Goal: Task Accomplishment & Management: Complete application form

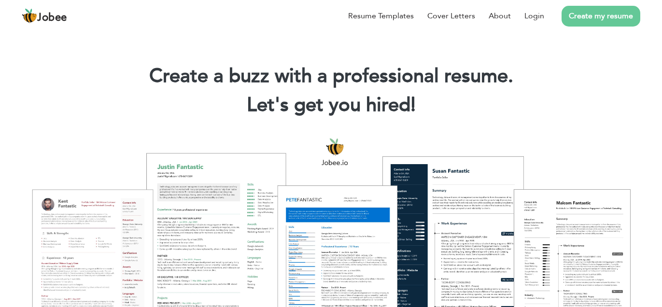
click at [615, 22] on link "Create my resume" at bounding box center [600, 16] width 79 height 21
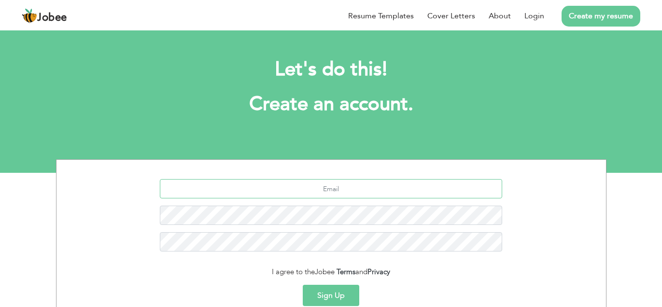
click at [315, 194] on input "text" at bounding box center [331, 188] width 342 height 19
type input "[EMAIL_ADDRESS][DOMAIN_NAME]"
click at [327, 297] on button "Sign Up" at bounding box center [331, 295] width 56 height 21
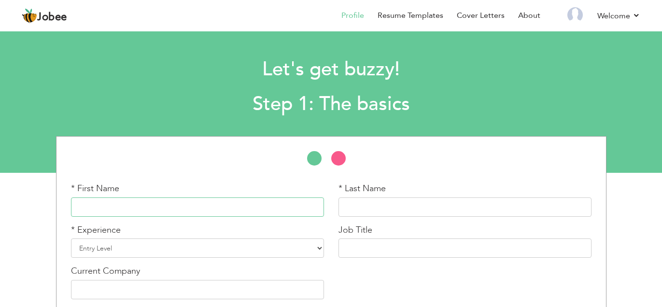
click at [269, 199] on input "text" at bounding box center [197, 206] width 253 height 19
type input "Moosa"
click at [423, 201] on input "text" at bounding box center [464, 206] width 253 height 19
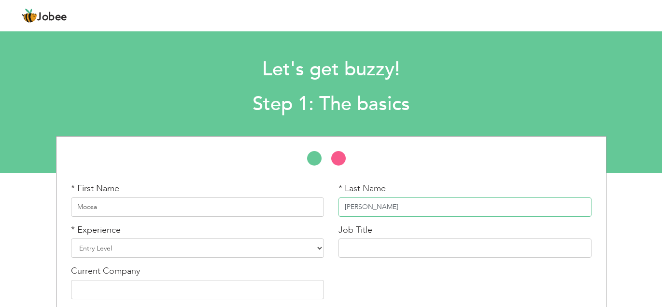
type input "Ali"
click at [312, 158] on li at bounding box center [319, 160] width 24 height 19
click at [338, 157] on li at bounding box center [343, 160] width 24 height 19
click at [317, 156] on li at bounding box center [319, 160] width 24 height 19
click at [176, 245] on select "Entry Level Less than 1 Year 1 Year 2 Years 3 Years 4 Years 5 Years 6 Years 7 Y…" at bounding box center [197, 247] width 253 height 19
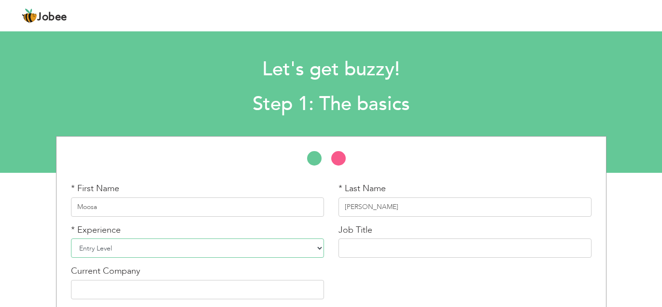
select select "4"
click at [71, 238] on select "Entry Level Less than 1 Year 1 Year 2 Years 3 Years 4 Years 5 Years 6 Years 7 Y…" at bounding box center [197, 247] width 253 height 19
click at [386, 242] on input "text" at bounding box center [464, 247] width 253 height 19
type input "Chat Support Department"
type input "Fliptron Software House"
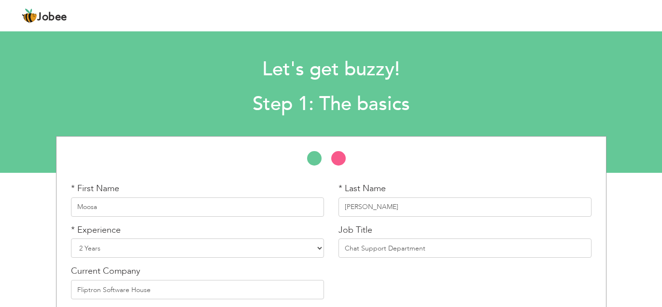
scroll to position [42, 0]
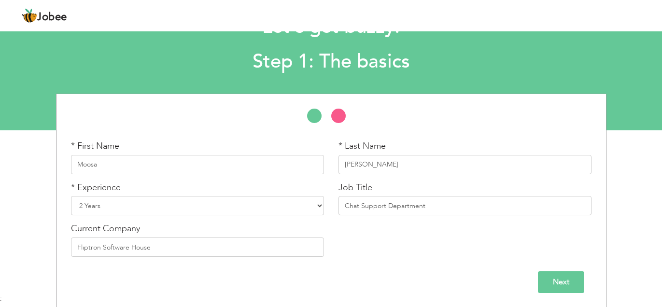
click input "Next" at bounding box center [561, 282] width 46 height 22
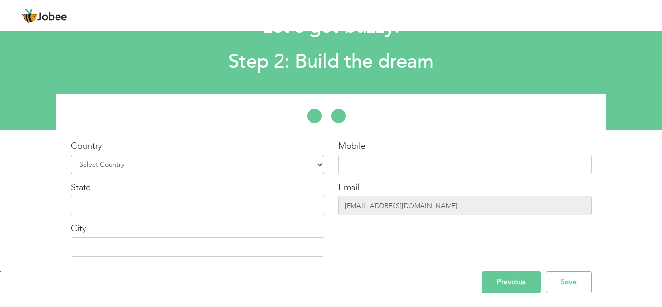
click at [207, 161] on select "Select Country Afghanistan Albania Algeria American Samoa Andorra Angola Anguil…" at bounding box center [197, 164] width 253 height 19
click at [207, 160] on select "Select Country Afghanistan Albania Algeria American Samoa Andorra Angola Anguil…" at bounding box center [197, 164] width 253 height 19
click at [71, 155] on select "Select Country Afghanistan Albania Algeria American Samoa Andorra Angola Anguil…" at bounding box center [197, 164] width 253 height 19
select select "167"
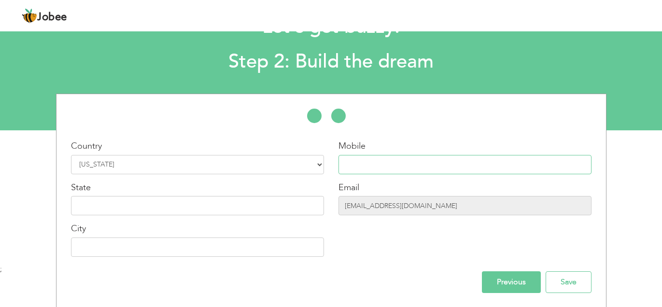
click at [362, 166] on input "text" at bounding box center [464, 164] width 253 height 19
type input "03184419528"
click at [256, 209] on input "text" at bounding box center [197, 205] width 253 height 19
click at [170, 208] on input "Sheikhupura" at bounding box center [197, 205] width 253 height 19
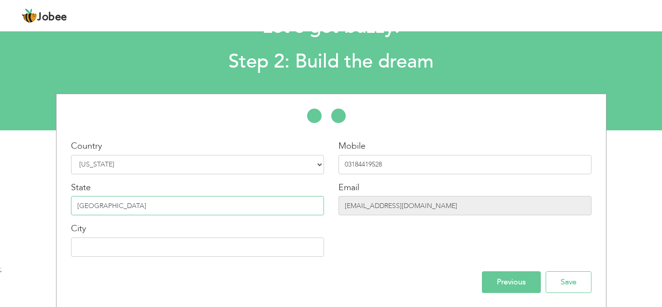
type input "[GEOGRAPHIC_DATA]"
click at [109, 243] on input "text" at bounding box center [197, 246] width 253 height 19
type input "SHEIKUPURA"
click at [559, 282] on input "Save" at bounding box center [568, 282] width 46 height 22
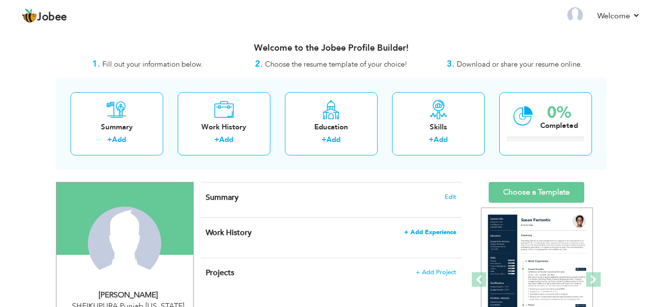
click at [426, 230] on span "+ Add Experience" at bounding box center [430, 232] width 52 height 7
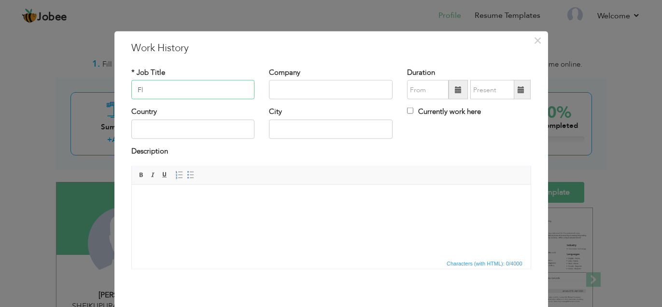
type input "F"
type input "Chat Support Department"
click at [349, 91] on input "text" at bounding box center [331, 89] width 124 height 19
click at [304, 88] on input "Fliptron software House" at bounding box center [331, 89] width 124 height 19
type input "Fliptron Software House"
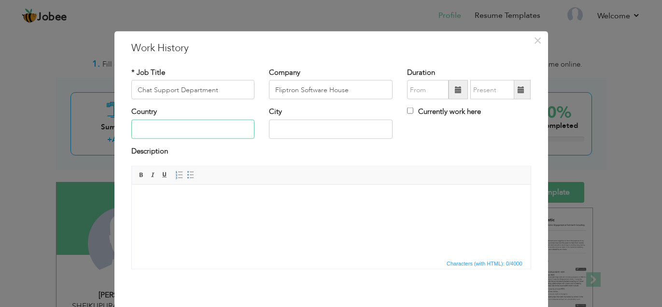
click at [174, 135] on input "text" at bounding box center [193, 128] width 124 height 19
type input "[GEOGRAPHIC_DATA]"
type input "SHEIKUPURA"
click at [462, 87] on span at bounding box center [457, 89] width 19 height 19
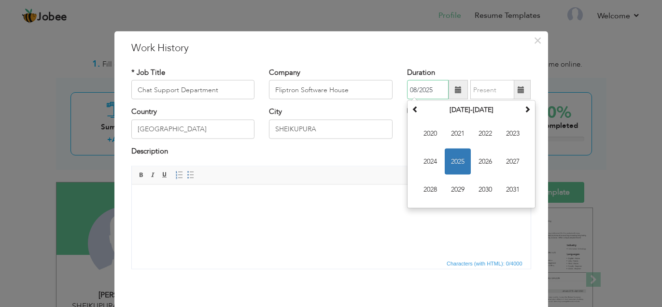
click at [464, 162] on span "2025" at bounding box center [457, 162] width 26 height 26
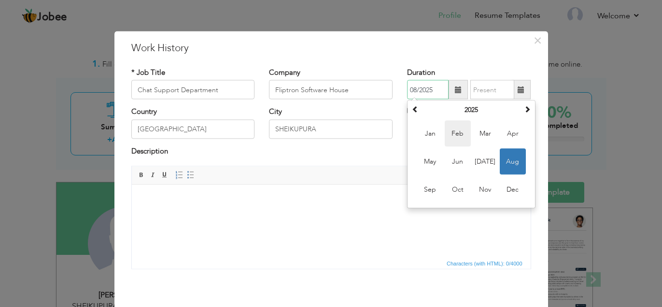
click at [450, 132] on span "Feb" at bounding box center [457, 134] width 26 height 26
type input "02/2025"
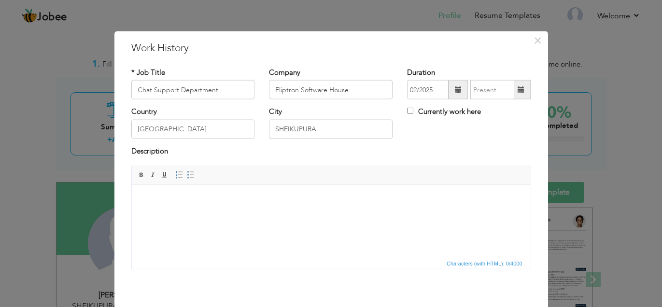
click at [520, 92] on span at bounding box center [520, 89] width 7 height 7
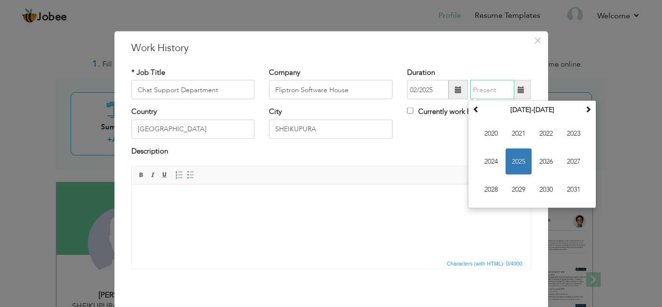
type input "08/2025"
click at [405, 111] on div "Currently work here" at bounding box center [469, 117] width 138 height 20
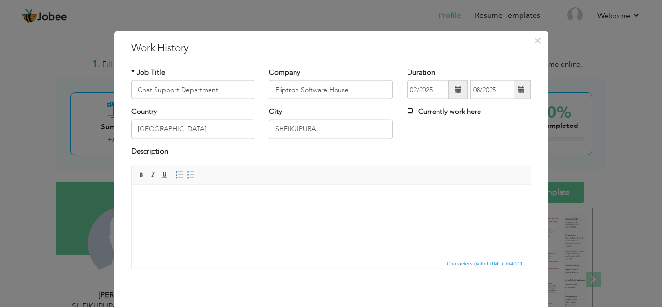
click at [410, 112] on input "Currently work here" at bounding box center [410, 111] width 6 height 6
checkbox input "true"
click at [141, 172] on span at bounding box center [142, 175] width 8 height 8
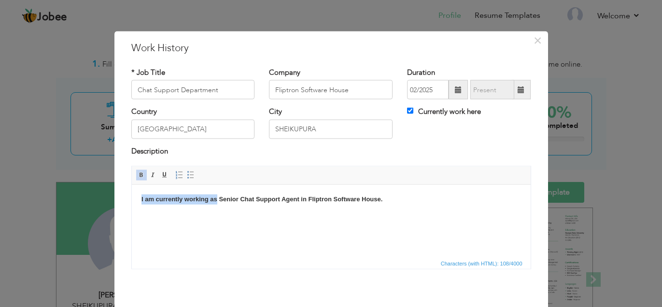
click at [142, 175] on span at bounding box center [142, 175] width 8 height 8
click at [297, 201] on strong "Senior Chat Support Agent in Fliptron Software House." at bounding box center [314, 198] width 207 height 7
click at [140, 173] on span at bounding box center [142, 175] width 8 height 8
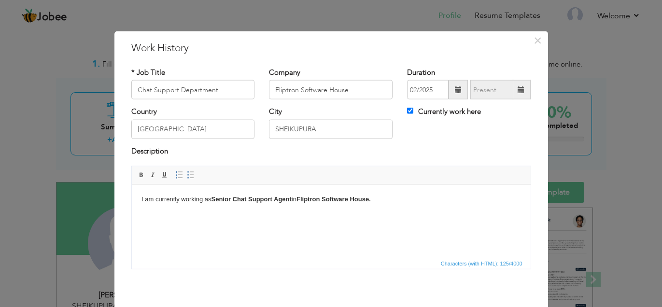
click at [387, 199] on body "I am currently working as Senior Chat Support Agent in Fliptron Software House." at bounding box center [330, 199] width 379 height 10
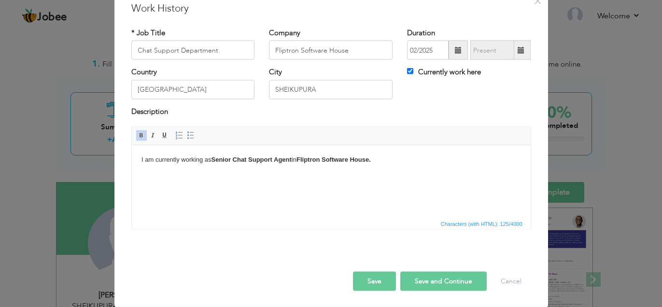
click at [379, 276] on button "Save" at bounding box center [374, 281] width 43 height 19
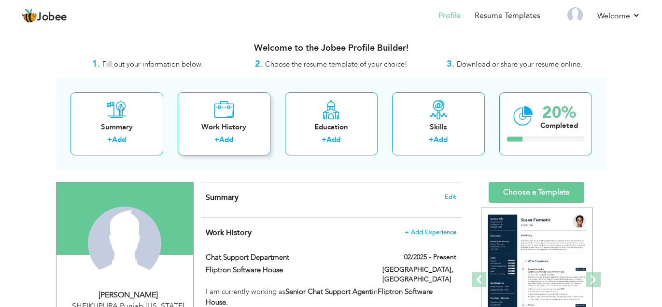
click at [220, 139] on link "Add" at bounding box center [226, 140] width 14 height 10
checkbox input "false"
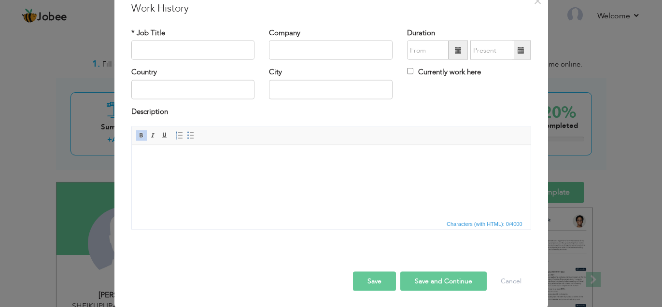
scroll to position [0, 0]
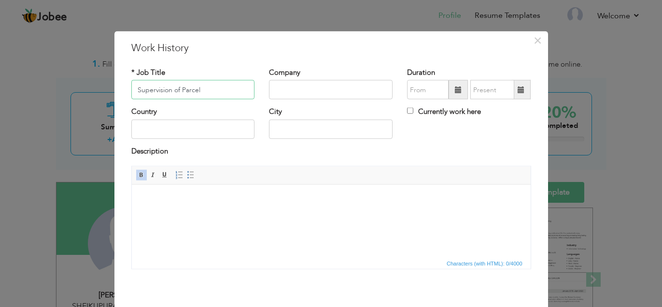
type input "Supervision of Parcel"
click at [276, 92] on input "text" at bounding box center [331, 89] width 124 height 19
type input "TCS"
click at [458, 90] on span at bounding box center [458, 89] width 7 height 7
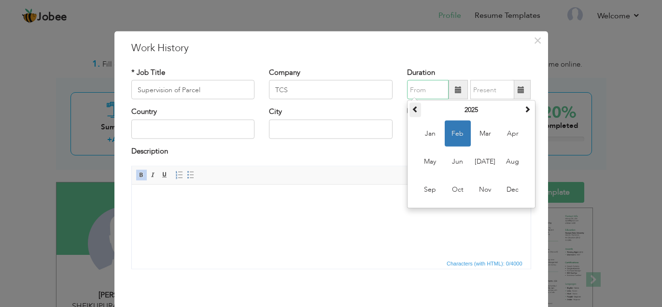
click at [417, 109] on span at bounding box center [415, 109] width 7 height 7
click at [436, 163] on span "May" at bounding box center [430, 162] width 26 height 26
type input "05/2024"
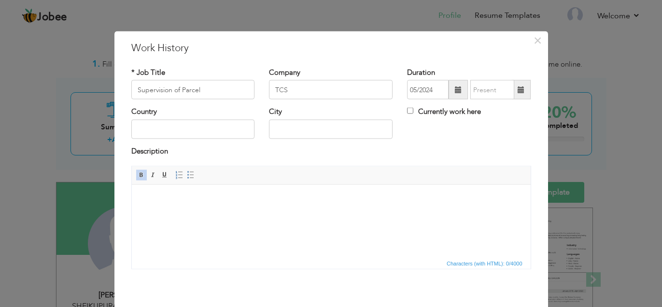
click at [517, 90] on span at bounding box center [520, 89] width 19 height 19
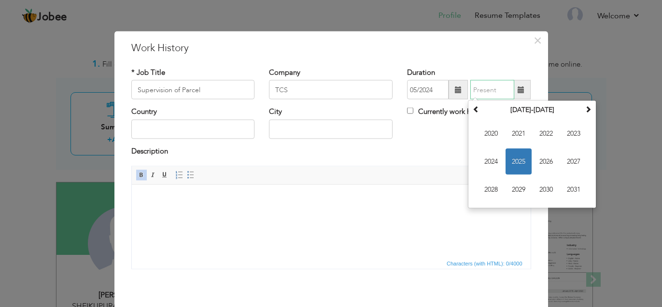
click at [518, 156] on span "2025" at bounding box center [518, 162] width 26 height 26
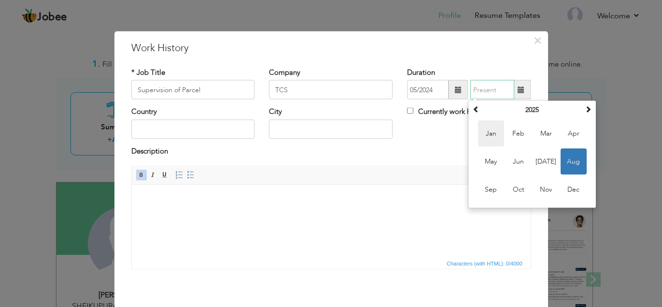
click at [496, 126] on span "Jan" at bounding box center [491, 134] width 26 height 26
type input "01/2025"
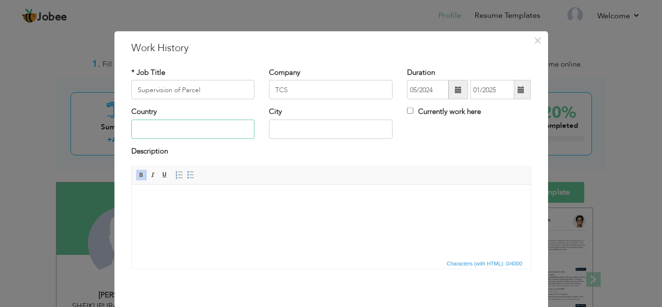
click at [164, 135] on input "text" at bounding box center [193, 128] width 124 height 19
type input "[GEOGRAPHIC_DATA]"
type input "SHEIKUPURA"
click at [185, 213] on html at bounding box center [330, 198] width 399 height 29
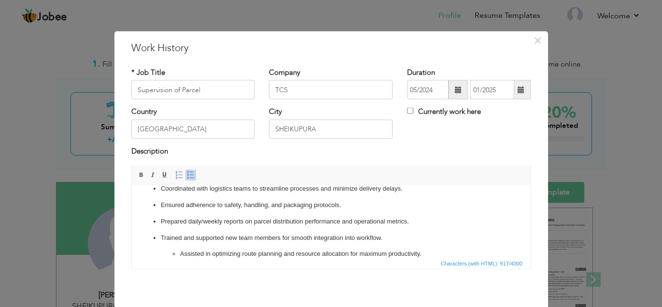
scroll to position [40, 0]
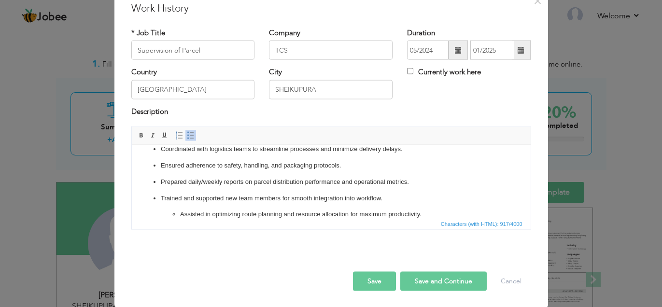
click at [353, 272] on button "Save" at bounding box center [374, 281] width 43 height 19
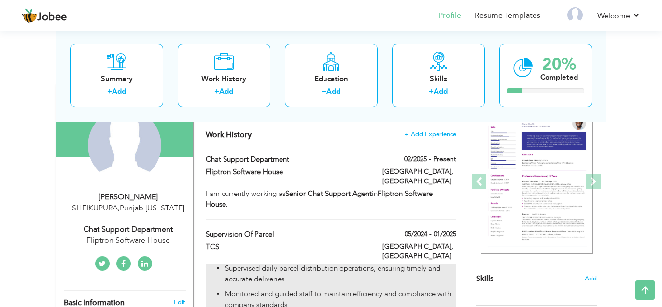
scroll to position [96, 0]
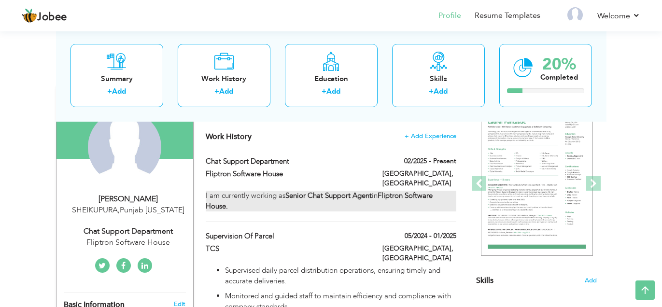
click at [421, 191] on strong "Fliptron Software House." at bounding box center [319, 201] width 227 height 20
type input "Chat Support Department"
type input "Fliptron Software House"
type input "02/2025"
checkbox input "true"
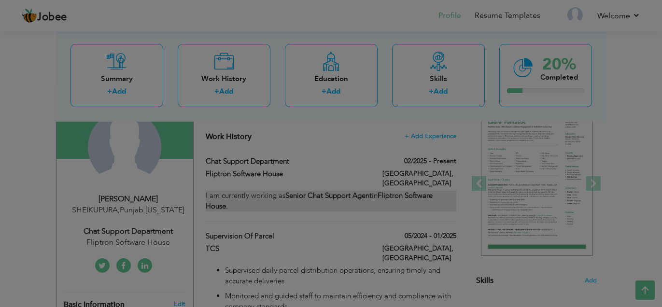
scroll to position [0, 0]
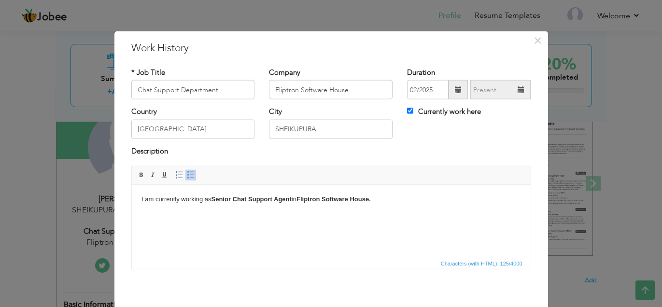
click at [350, 201] on strong "Fliptron Software House." at bounding box center [333, 198] width 74 height 7
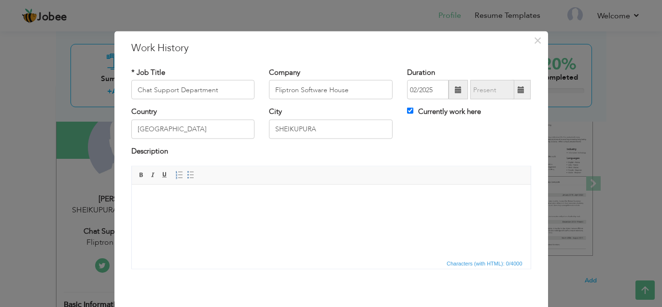
click at [233, 208] on html at bounding box center [330, 198] width 399 height 29
click at [140, 174] on span at bounding box center [142, 175] width 8 height 8
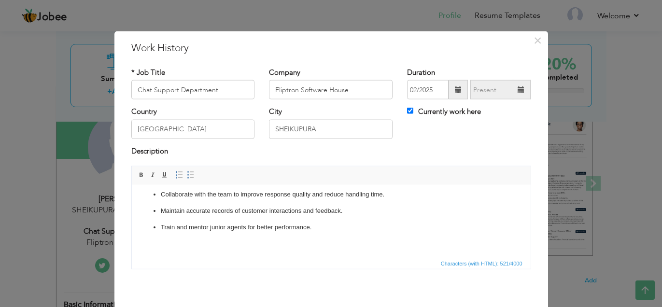
scroll to position [40, 0]
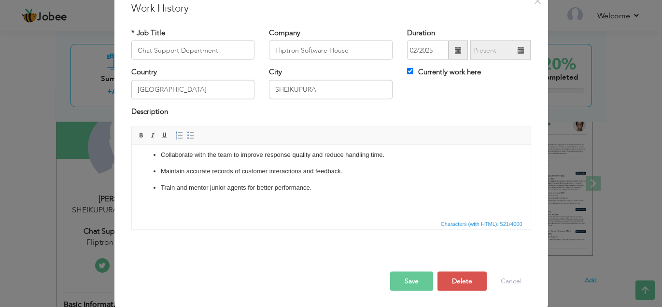
click at [390, 272] on button "Save" at bounding box center [411, 281] width 43 height 19
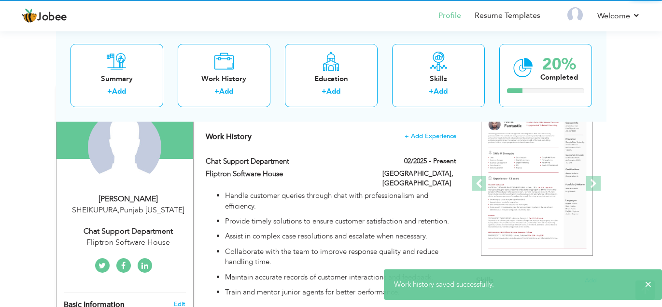
scroll to position [0, 0]
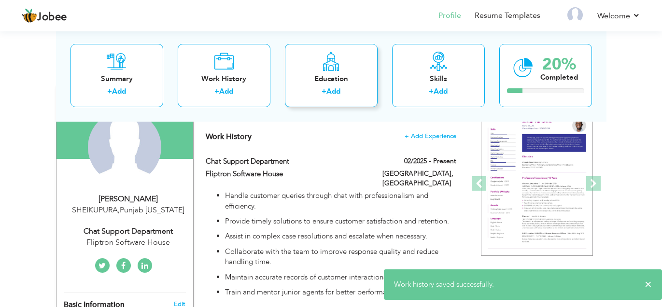
click at [361, 83] on div "Education" at bounding box center [330, 78] width 77 height 10
radio input "true"
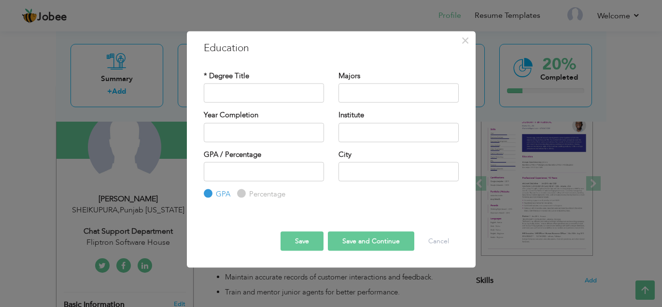
click at [238, 194] on input "Percentage" at bounding box center [240, 194] width 6 height 6
radio input "true"
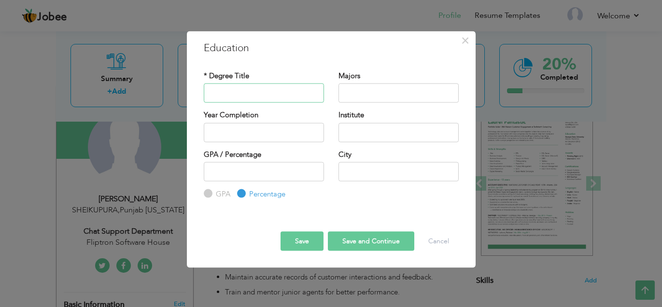
click at [245, 87] on input "text" at bounding box center [264, 92] width 120 height 19
type input "ICS"
click at [346, 93] on input "text" at bounding box center [398, 92] width 120 height 19
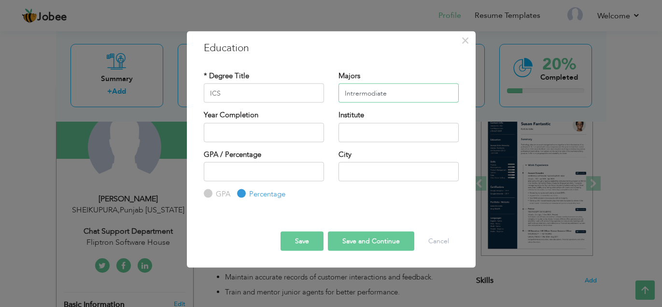
click at [370, 97] on input "Intrermodiate" at bounding box center [398, 92] width 120 height 19
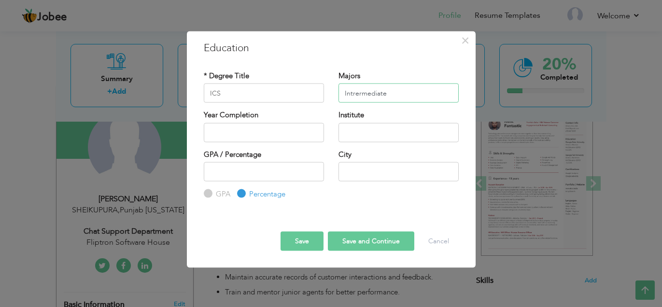
type input "Intrermediate"
click at [300, 139] on input "text" at bounding box center [264, 132] width 120 height 19
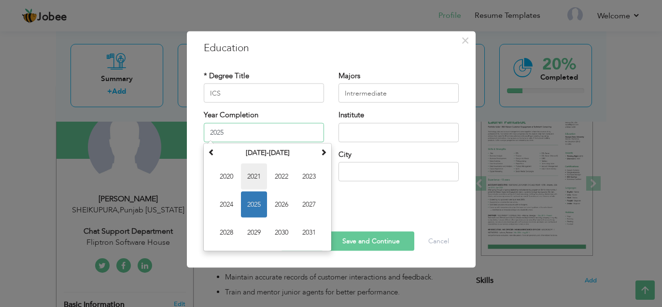
click at [251, 174] on span "2021" at bounding box center [254, 176] width 26 height 26
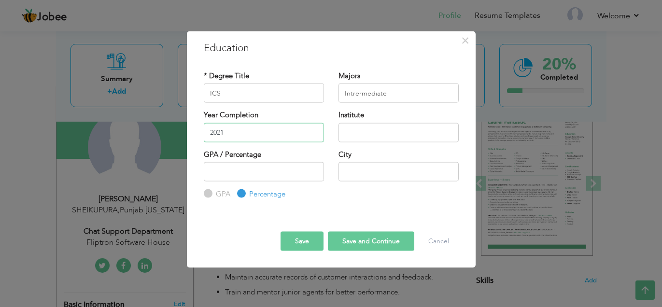
click at [255, 135] on input "2021" at bounding box center [264, 132] width 120 height 19
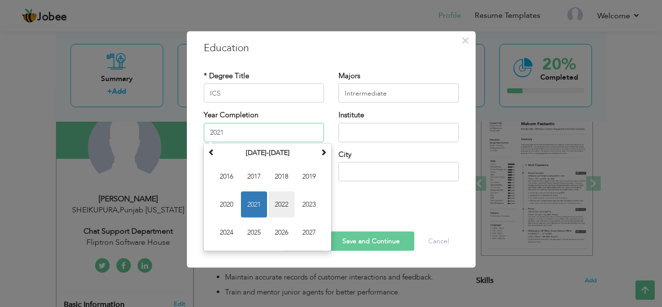
click at [277, 209] on span "2022" at bounding box center [281, 204] width 26 height 26
type input "2022"
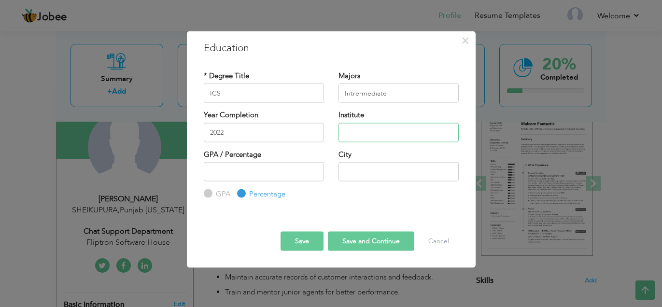
click at [353, 127] on input "text" at bounding box center [398, 132] width 120 height 19
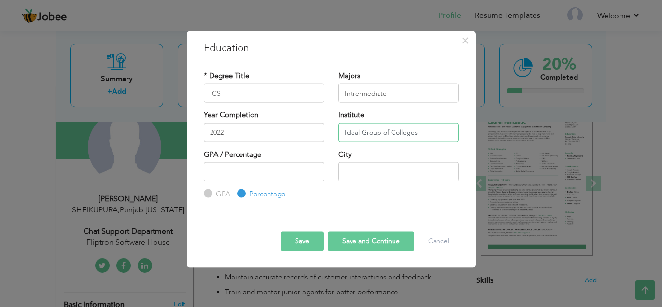
type input "Ideal Group of Colleges"
click at [274, 166] on input "number" at bounding box center [264, 171] width 120 height 19
click at [313, 169] on input "1" at bounding box center [264, 171] width 120 height 19
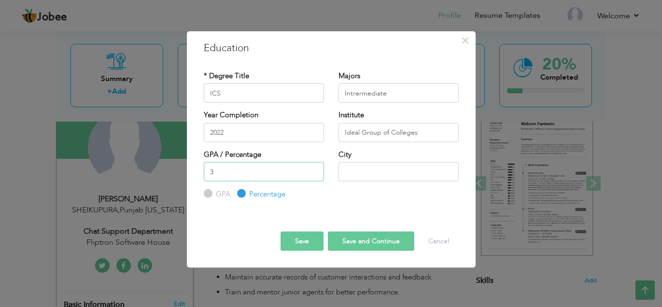
click at [314, 169] on input "3" at bounding box center [264, 171] width 120 height 19
click at [314, 169] on input "4" at bounding box center [264, 171] width 120 height 19
click at [314, 169] on input "5" at bounding box center [264, 171] width 120 height 19
click at [314, 169] on input "6" at bounding box center [264, 171] width 120 height 19
click at [314, 169] on input "7" at bounding box center [264, 171] width 120 height 19
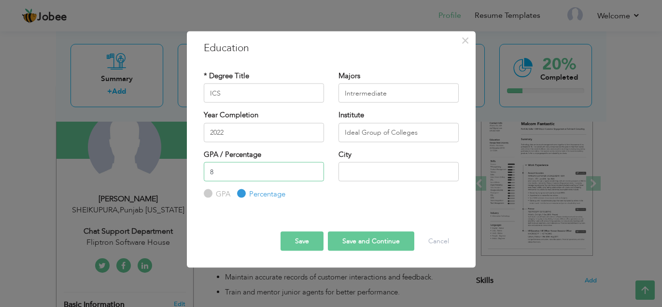
click at [314, 169] on input "8" at bounding box center [264, 171] width 120 height 19
click at [314, 169] on input "9" at bounding box center [264, 171] width 120 height 19
click at [314, 169] on input "10" at bounding box center [264, 171] width 120 height 19
click at [314, 169] on input "11" at bounding box center [264, 171] width 120 height 19
click at [314, 169] on input "12" at bounding box center [264, 171] width 120 height 19
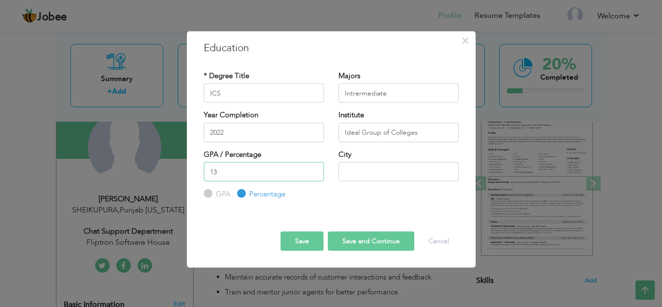
click at [314, 169] on input "13" at bounding box center [264, 171] width 120 height 19
type input "1"
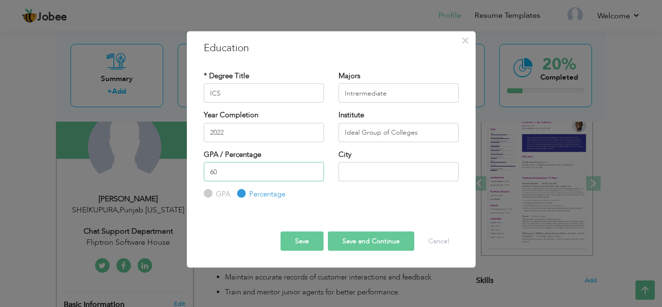
type input "60"
click at [354, 170] on input "text" at bounding box center [398, 171] width 120 height 19
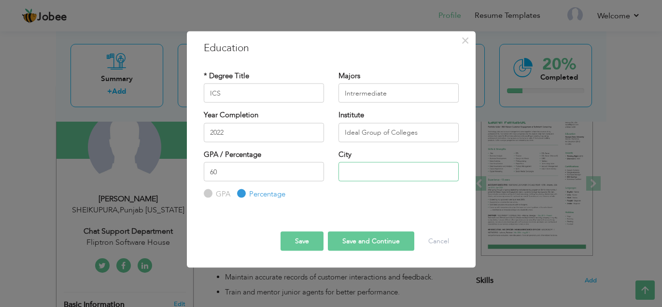
type input "SHEIKUPURA"
click at [299, 236] on button "Save" at bounding box center [301, 240] width 43 height 19
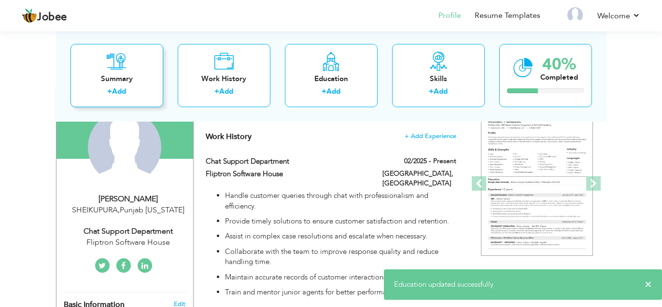
click at [131, 63] on div "Summary + Add" at bounding box center [116, 74] width 93 height 63
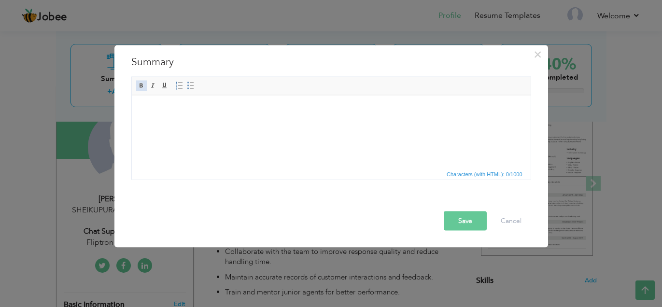
click at [138, 83] on span at bounding box center [142, 86] width 8 height 8
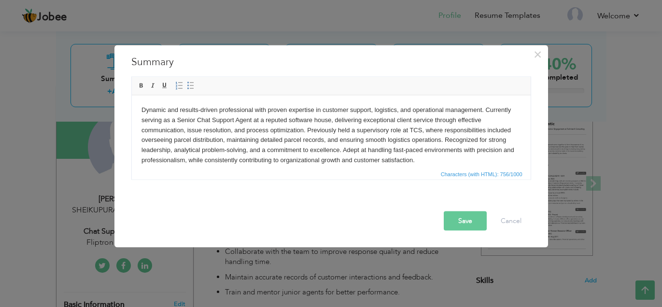
click at [465, 211] on button "Save" at bounding box center [464, 220] width 43 height 19
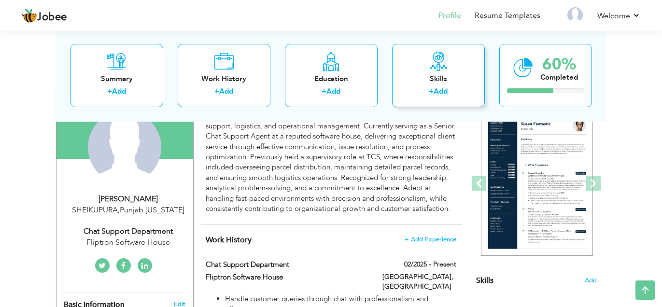
click at [445, 94] on link "Add" at bounding box center [440, 91] width 14 height 10
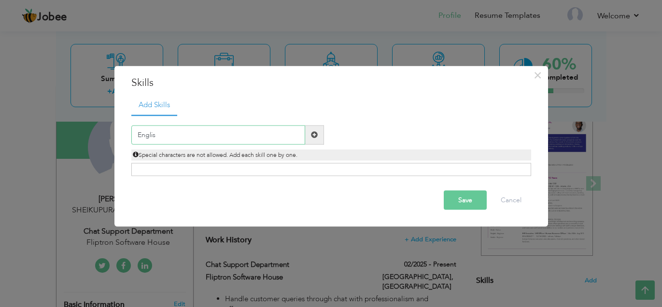
type input "English"
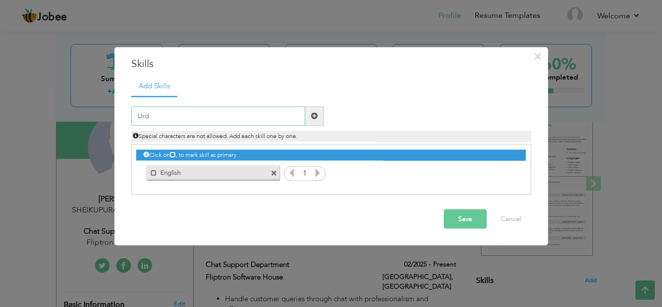
type input "Urdu"
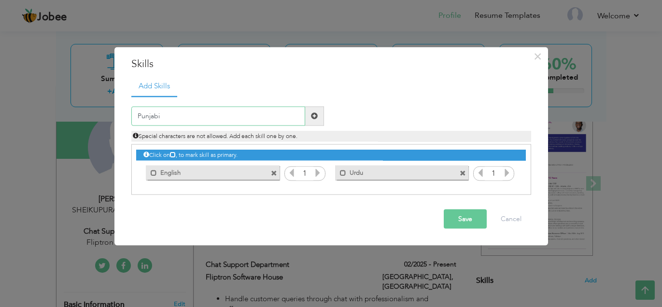
type input "Punjabi"
click at [314, 115] on span at bounding box center [314, 115] width 7 height 7
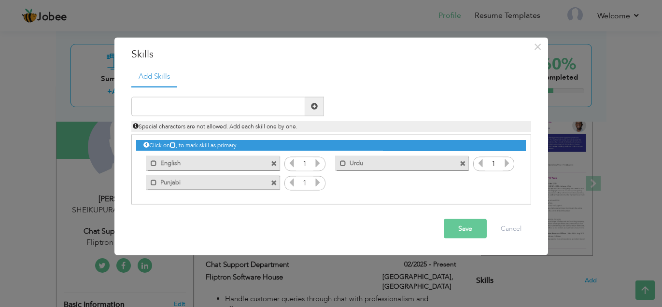
click at [319, 181] on icon at bounding box center [317, 182] width 9 height 9
click at [509, 164] on icon at bounding box center [506, 162] width 9 height 9
click at [319, 161] on icon at bounding box center [317, 162] width 9 height 9
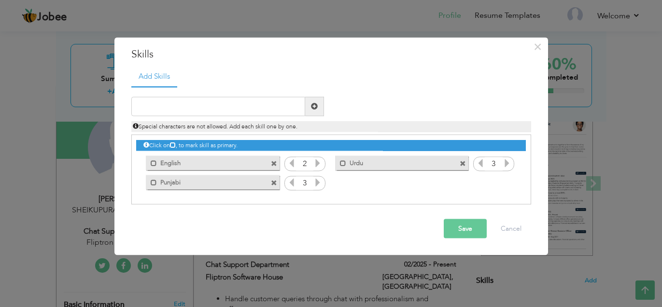
click at [319, 161] on icon at bounding box center [317, 162] width 9 height 9
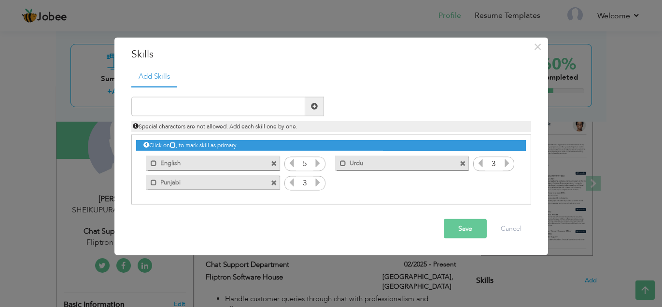
click at [319, 161] on icon at bounding box center [317, 162] width 9 height 9
click at [313, 163] on icon at bounding box center [317, 162] width 9 height 9
click at [317, 163] on icon at bounding box center [317, 162] width 9 height 9
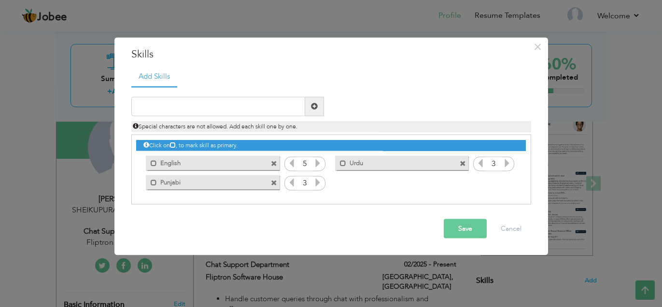
click at [317, 163] on icon at bounding box center [317, 162] width 9 height 9
click at [478, 231] on button "Save" at bounding box center [464, 228] width 43 height 19
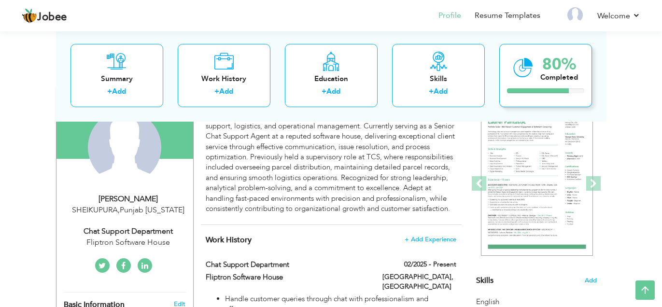
click at [527, 73] on icon at bounding box center [523, 67] width 20 height 32
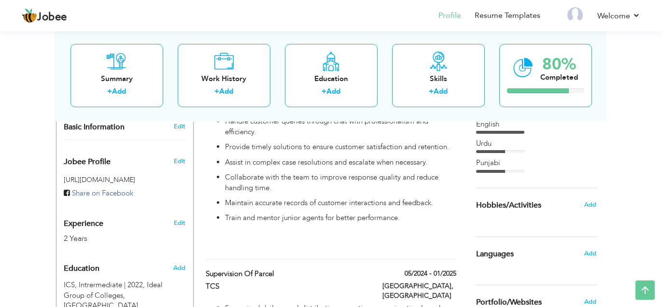
scroll to position [270, 0]
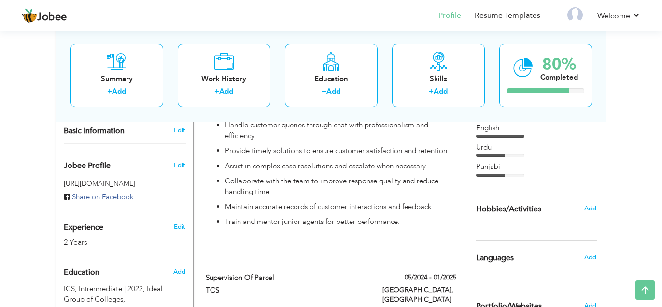
click at [499, 125] on div "English" at bounding box center [536, 128] width 121 height 10
click at [436, 85] on div "Skills + Add" at bounding box center [438, 74] width 93 height 63
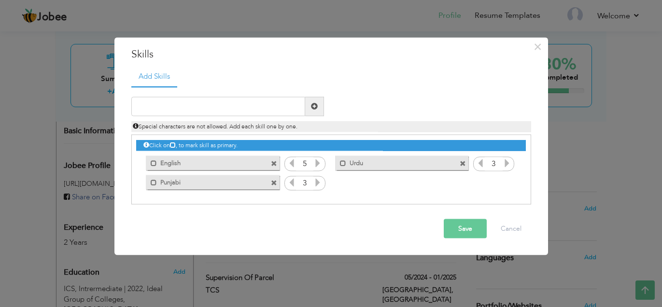
click at [289, 166] on icon at bounding box center [291, 162] width 9 height 9
click at [317, 181] on icon at bounding box center [317, 182] width 9 height 9
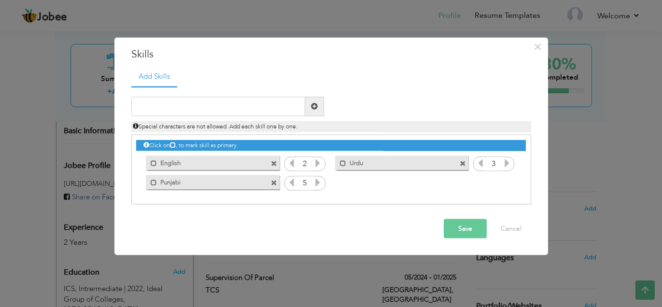
click at [317, 181] on icon at bounding box center [317, 182] width 9 height 9
click at [502, 164] on icon at bounding box center [506, 162] width 9 height 9
click at [462, 161] on span at bounding box center [462, 164] width 6 height 6
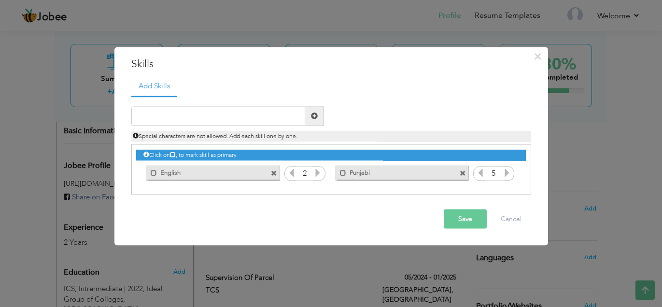
click at [461, 175] on span at bounding box center [462, 173] width 6 height 6
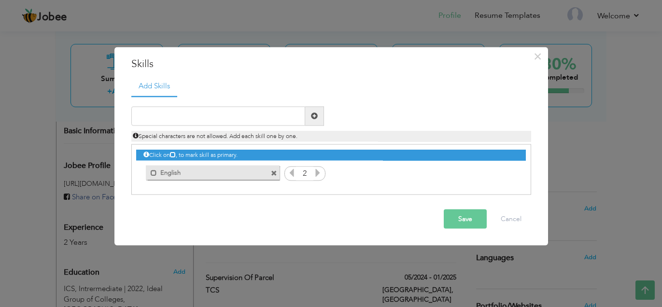
click at [274, 173] on span at bounding box center [274, 173] width 6 height 6
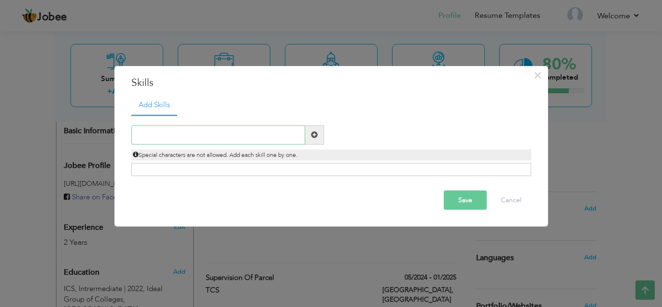
click at [251, 126] on input "text" at bounding box center [218, 134] width 174 height 19
type input "Team Leadership"
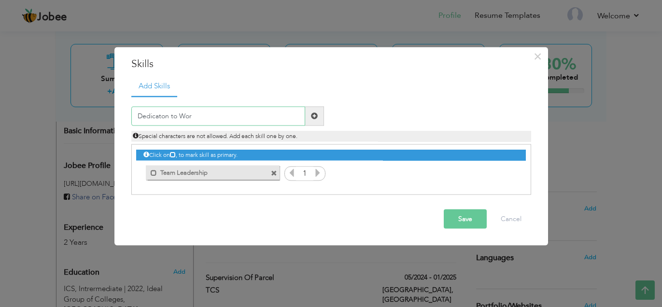
type input "Dedicaton to Work"
type input "Critical Thinking"
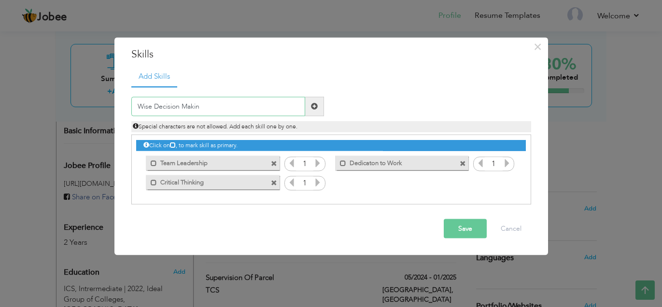
type input "Wise Decision Making"
click at [320, 164] on icon at bounding box center [317, 162] width 9 height 9
click at [320, 181] on icon at bounding box center [317, 182] width 9 height 9
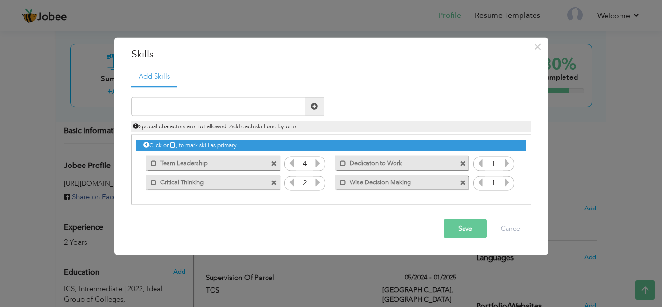
click at [320, 181] on icon at bounding box center [317, 182] width 9 height 9
click at [508, 167] on icon at bounding box center [506, 162] width 9 height 9
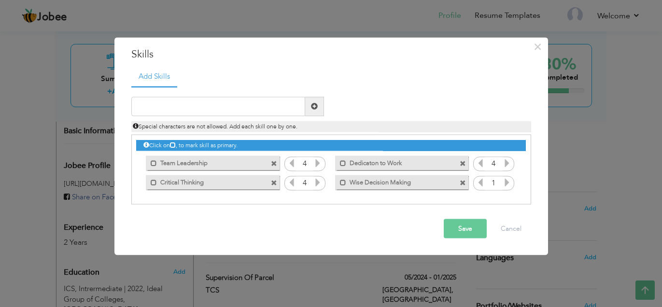
click at [508, 180] on icon at bounding box center [506, 182] width 9 height 9
click at [483, 180] on icon at bounding box center [480, 182] width 9 height 9
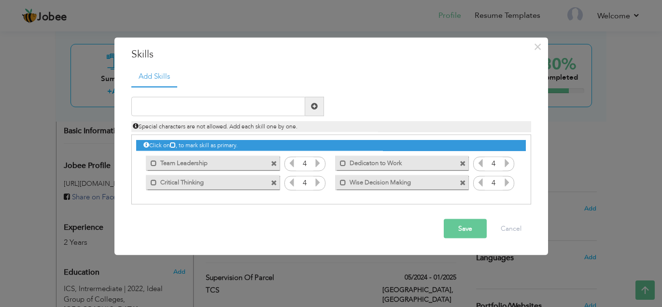
click at [472, 231] on button "Save" at bounding box center [464, 228] width 43 height 19
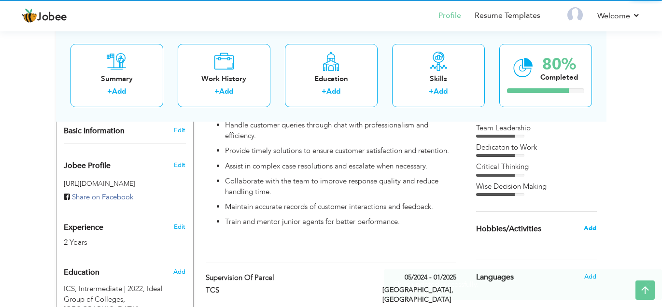
click at [587, 227] on span "Add" at bounding box center [589, 228] width 13 height 9
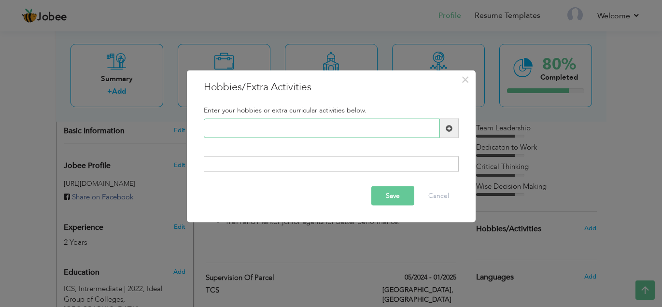
click at [391, 131] on input "text" at bounding box center [322, 128] width 236 height 19
type input "Pet Animals"
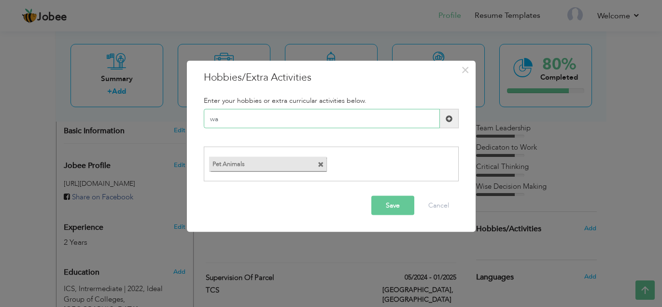
type input "w"
type input "Garderning"
type input "W"
click at [400, 208] on button "Save" at bounding box center [392, 204] width 43 height 19
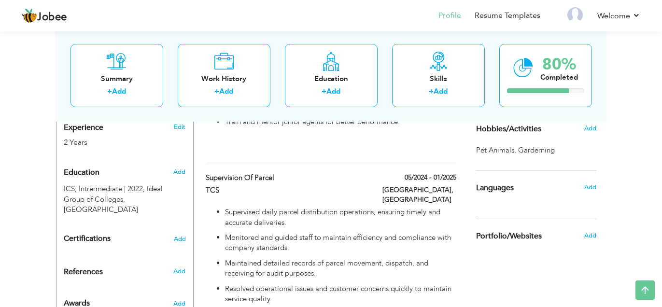
scroll to position [386, 0]
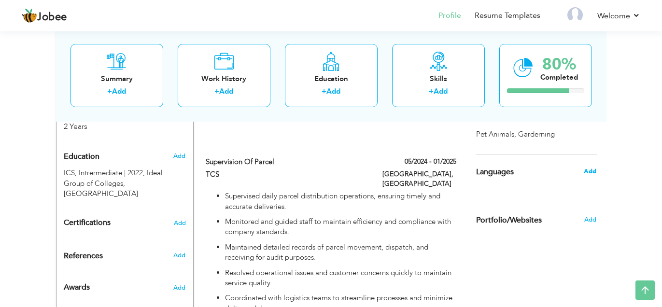
click at [589, 170] on span "Add" at bounding box center [589, 171] width 13 height 9
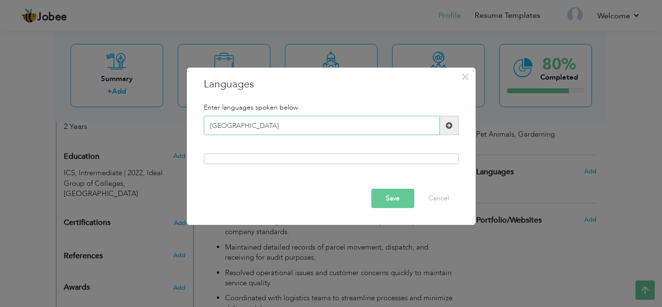
type input "Punjabi"
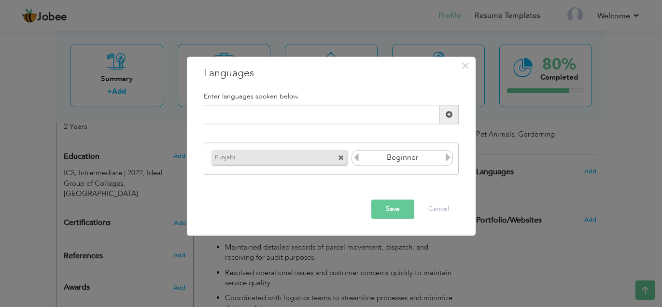
click at [448, 161] on icon at bounding box center [447, 157] width 9 height 9
click at [410, 122] on input "text" at bounding box center [322, 114] width 236 height 19
type input "Urdu"
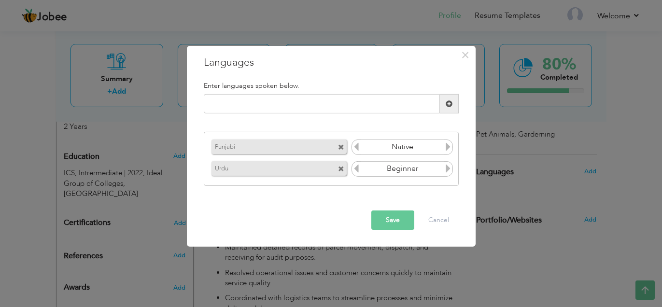
click at [340, 146] on span at bounding box center [341, 147] width 6 height 6
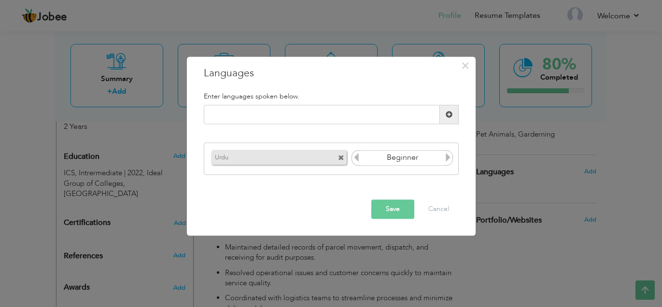
click at [341, 156] on span at bounding box center [341, 158] width 6 height 6
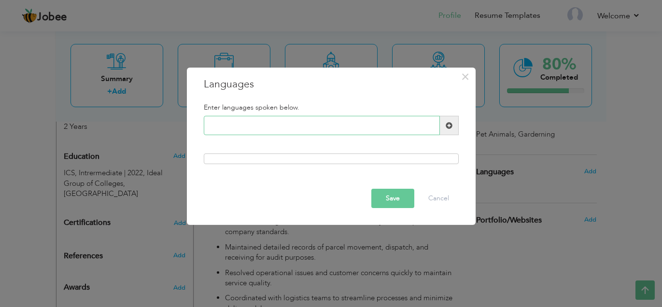
click at [341, 131] on input "text" at bounding box center [322, 125] width 236 height 19
type input "English"
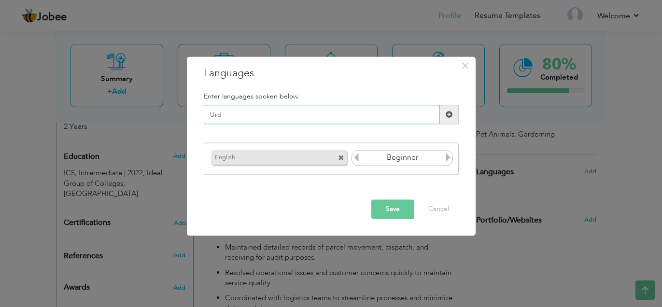
type input "Urdu"
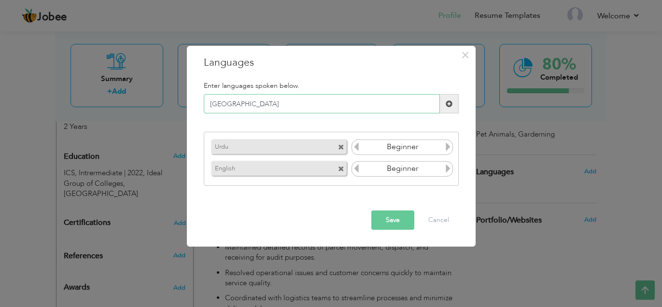
type input "Punjabi"
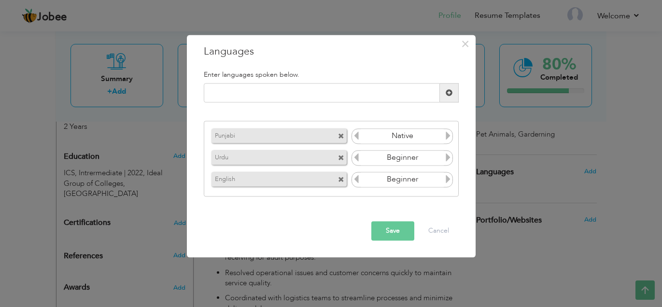
click at [445, 159] on icon at bounding box center [447, 157] width 9 height 9
click at [452, 177] on icon at bounding box center [447, 179] width 9 height 9
click at [449, 159] on icon at bounding box center [447, 157] width 9 height 9
click at [399, 225] on button "Save" at bounding box center [392, 230] width 43 height 19
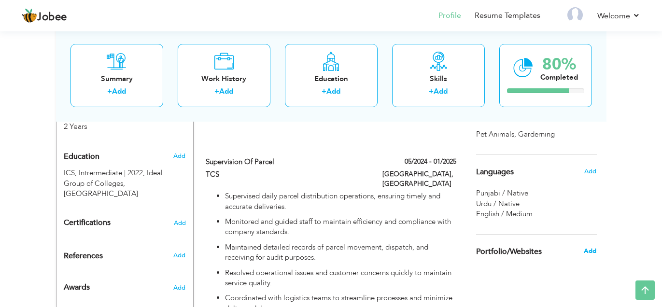
click at [593, 251] on span "Add" at bounding box center [589, 251] width 13 height 9
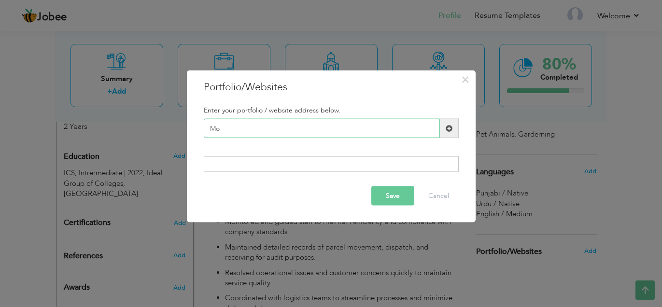
type input "M"
type input "[EMAIL_ADDRESS][DOMAIN_NAME]"
click at [391, 191] on button "Save" at bounding box center [392, 195] width 43 height 19
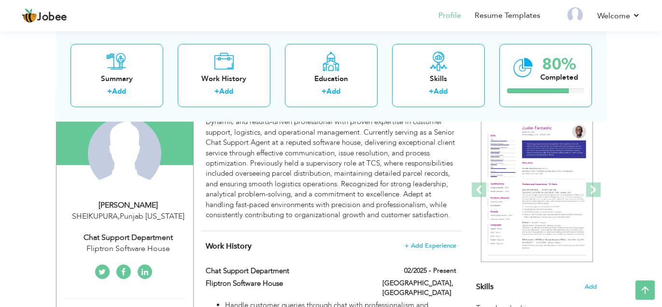
scroll to position [70, 0]
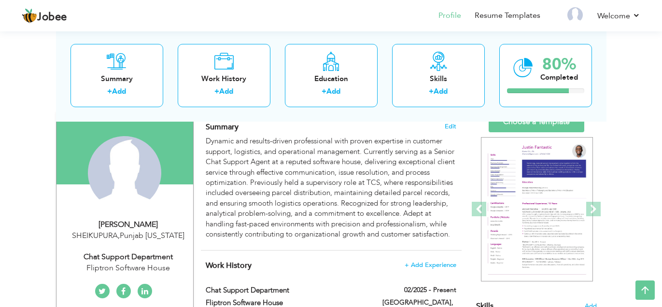
click at [564, 120] on div "Summary + Add Work History + Add Education + Add Skills + Add 80% Completed" at bounding box center [331, 75] width 550 height 92
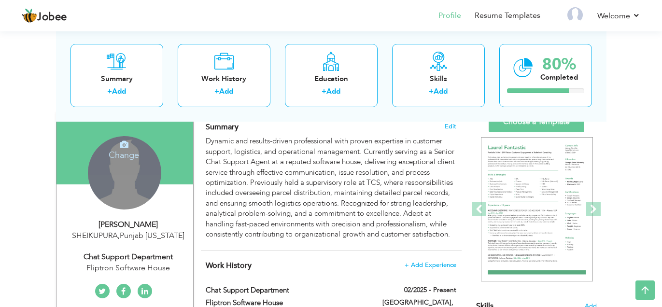
click at [119, 206] on div "Change Remove" at bounding box center [124, 172] width 73 height 73
click at [125, 153] on h4 "Change" at bounding box center [123, 148] width 69 height 23
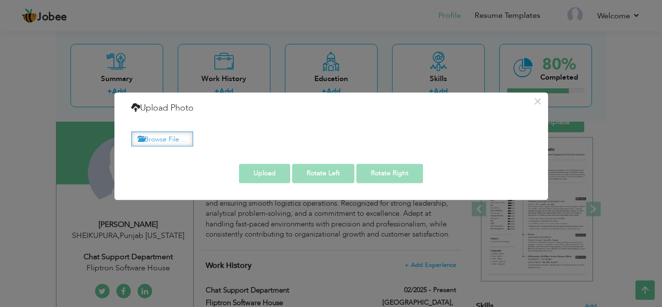
click at [171, 136] on label "Browse File ..." at bounding box center [162, 138] width 62 height 15
click at [0, 0] on input "Browse File ..." at bounding box center [0, 0] width 0 height 0
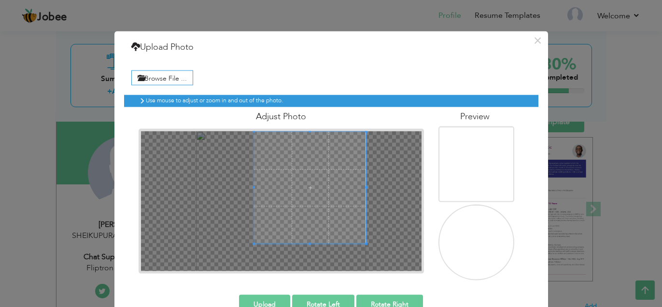
click at [299, 195] on span at bounding box center [310, 188] width 112 height 112
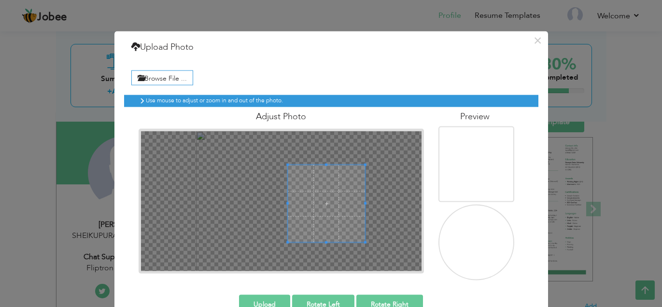
click at [315, 192] on div at bounding box center [326, 203] width 77 height 77
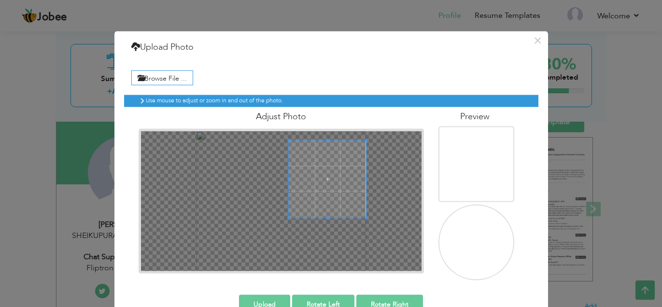
click at [341, 170] on span at bounding box center [327, 178] width 77 height 77
click at [315, 196] on div at bounding box center [327, 178] width 77 height 77
click at [322, 190] on span at bounding box center [327, 178] width 77 height 77
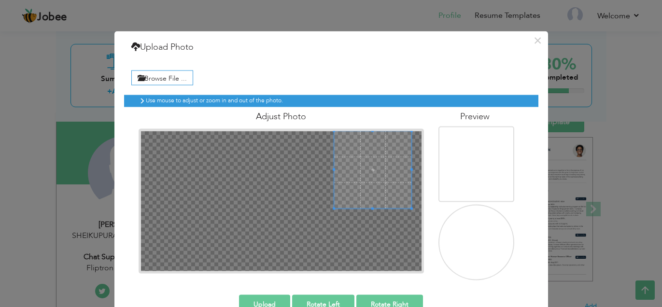
click at [386, 147] on span at bounding box center [372, 169] width 77 height 77
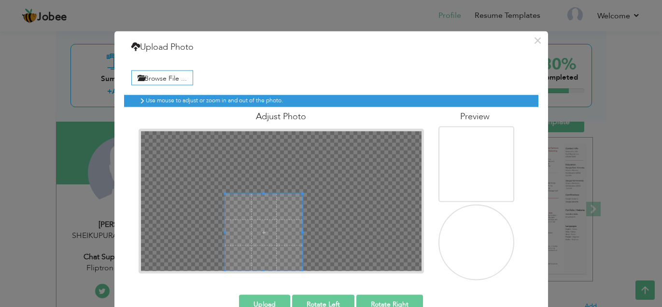
click at [340, 168] on div at bounding box center [281, 201] width 280 height 140
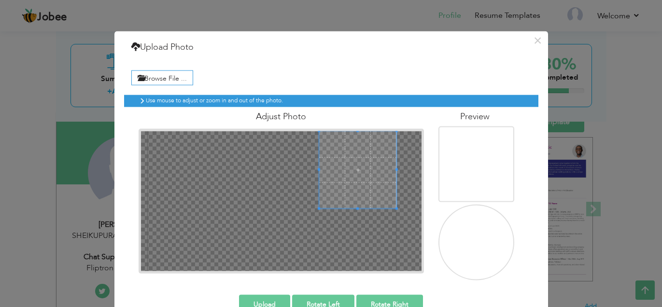
click at [351, 167] on span at bounding box center [357, 169] width 77 height 77
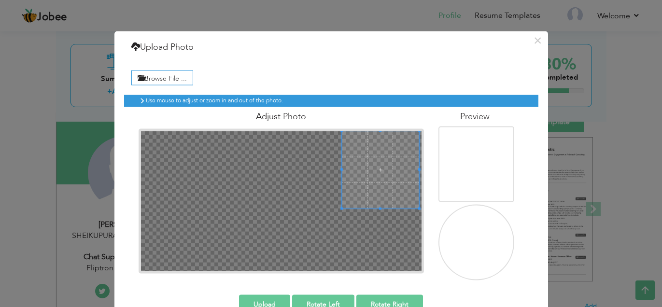
click at [388, 162] on span at bounding box center [380, 169] width 77 height 77
click at [378, 205] on div at bounding box center [380, 170] width 79 height 79
click at [379, 199] on span at bounding box center [381, 171] width 80 height 80
click at [378, 198] on span at bounding box center [381, 171] width 80 height 80
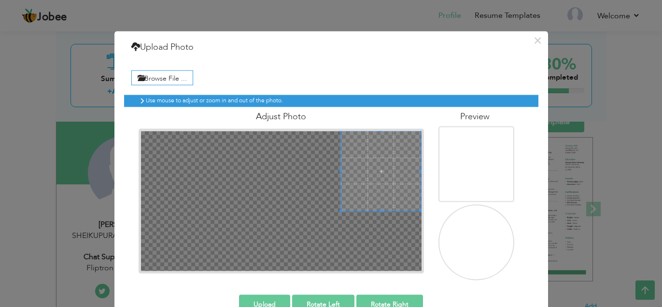
click at [274, 298] on button "Upload" at bounding box center [264, 304] width 51 height 19
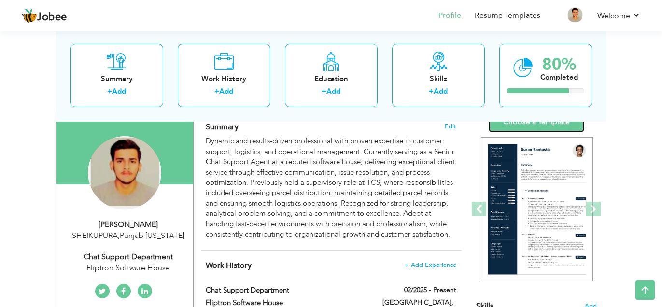
click at [533, 126] on link "Choose a Template" at bounding box center [536, 121] width 96 height 21
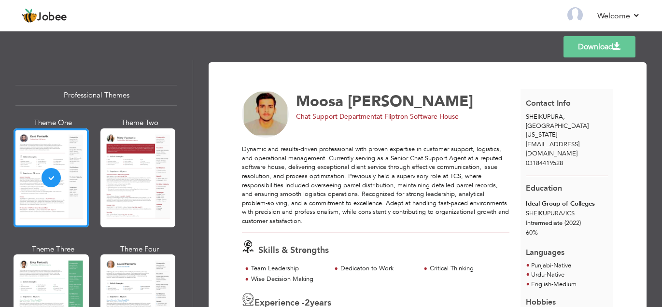
drag, startPoint x: 193, startPoint y: 82, endPoint x: 195, endPoint y: 97, distance: 16.0
click at [195, 97] on div "Download [PERSON_NAME] Chat Support Department at [GEOGRAPHIC_DATA] Software Ho…" at bounding box center [427, 183] width 469 height 247
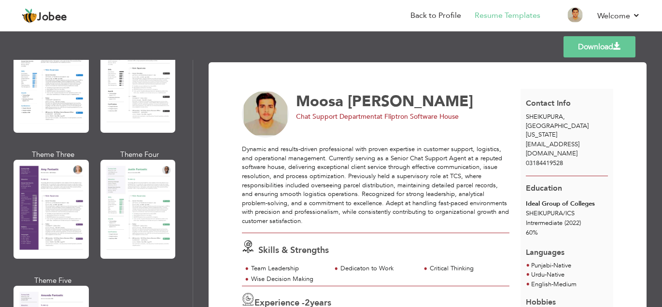
scroll to position [811, 0]
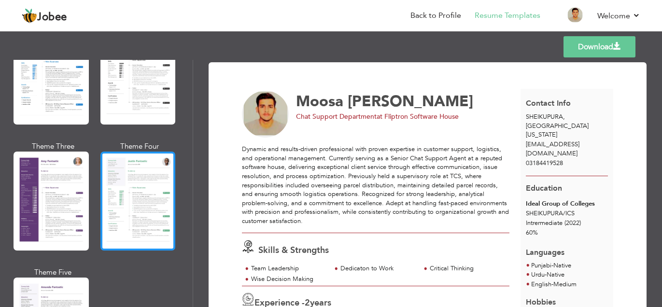
click at [123, 167] on div at bounding box center [137, 201] width 75 height 99
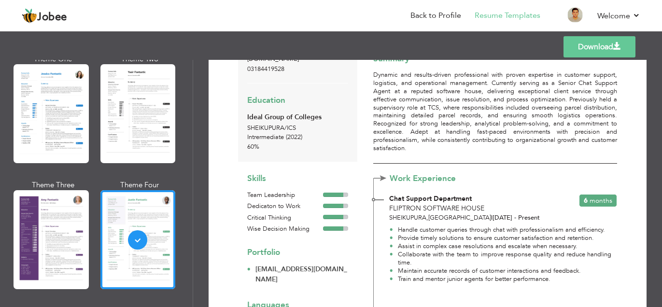
scroll to position [0, 0]
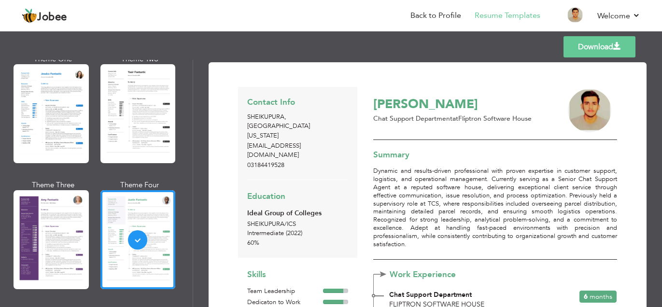
click at [584, 52] on link "Download" at bounding box center [599, 46] width 72 height 21
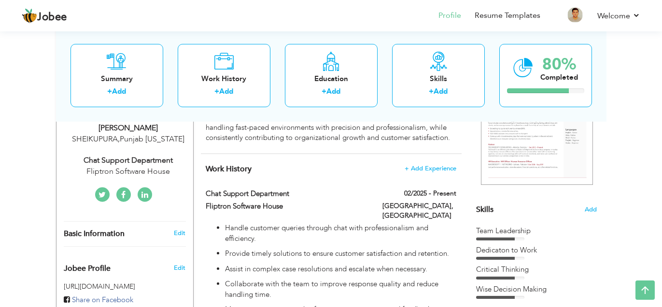
scroll to position [148, 0]
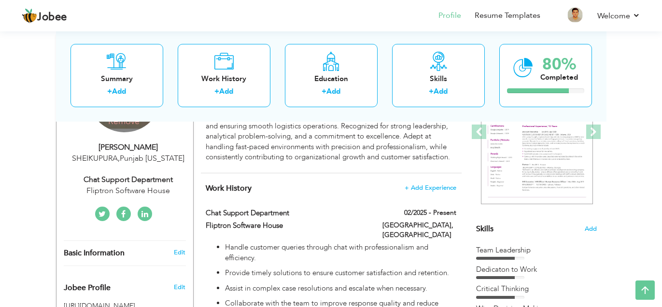
click at [123, 157] on div "[GEOGRAPHIC_DATA] , [GEOGRAPHIC_DATA] [US_STATE]" at bounding box center [128, 158] width 129 height 11
type input "Moosa"
type input "[PERSON_NAME]"
type input "03184419528"
select select "number:167"
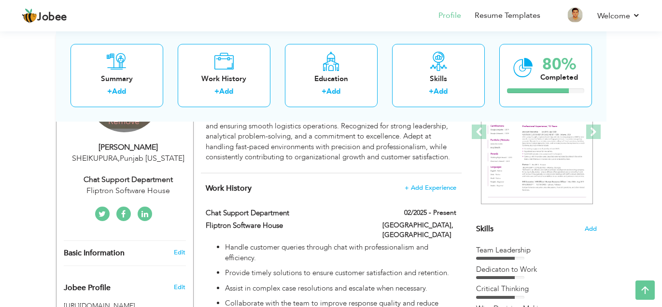
type input "[GEOGRAPHIC_DATA]"
type input "SHEIKUPURA"
select select "number:4"
type input "Fliptron Software House"
type input "Chat Support Department"
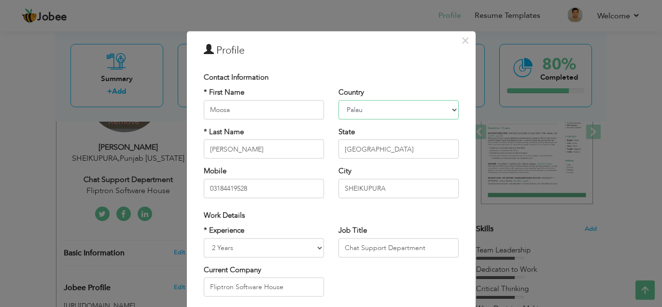
click at [382, 109] on select "[GEOGRAPHIC_DATA] [GEOGRAPHIC_DATA] [GEOGRAPHIC_DATA] [US_STATE] [GEOGRAPHIC_DA…" at bounding box center [398, 109] width 120 height 19
click at [338, 100] on select "[GEOGRAPHIC_DATA] [GEOGRAPHIC_DATA] [GEOGRAPHIC_DATA] [US_STATE] [GEOGRAPHIC_DA…" at bounding box center [398, 109] width 120 height 19
select select "number:171"
click at [301, 244] on select "Entry Level Less than 1 Year 1 Year 2 Years 3 Years 4 Years 5 Years 6 Years 7 Y…" at bounding box center [264, 247] width 120 height 19
select select "number:3"
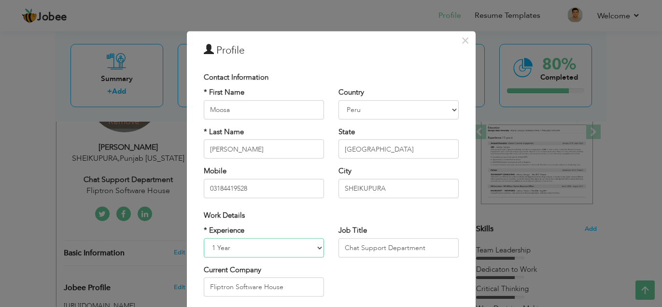
click at [204, 238] on select "Entry Level Less than 1 Year 1 Year 2 Years 3 Years 4 Years 5 Years 6 Years 7 Y…" at bounding box center [264, 247] width 120 height 19
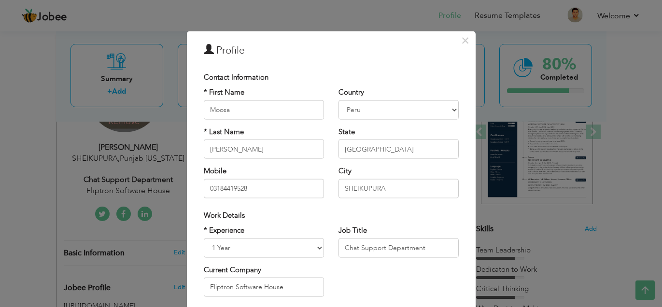
scroll to position [128, 0]
